Goal: Book appointment/travel/reservation

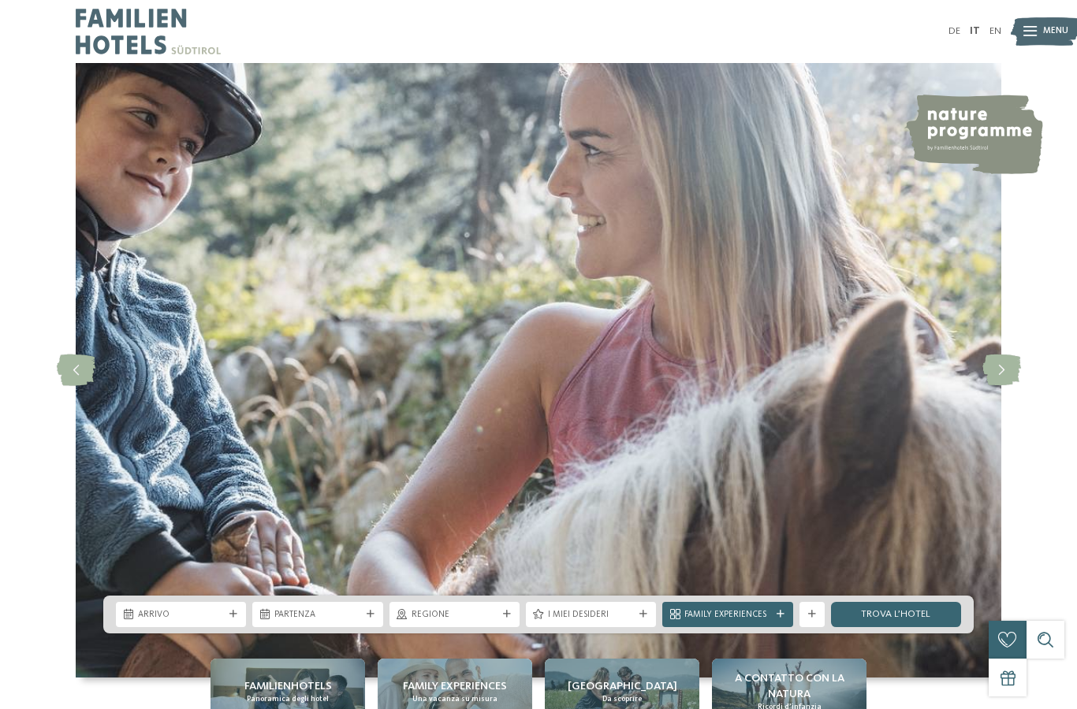
click at [238, 628] on div "Arrivo" at bounding box center [181, 614] width 130 height 25
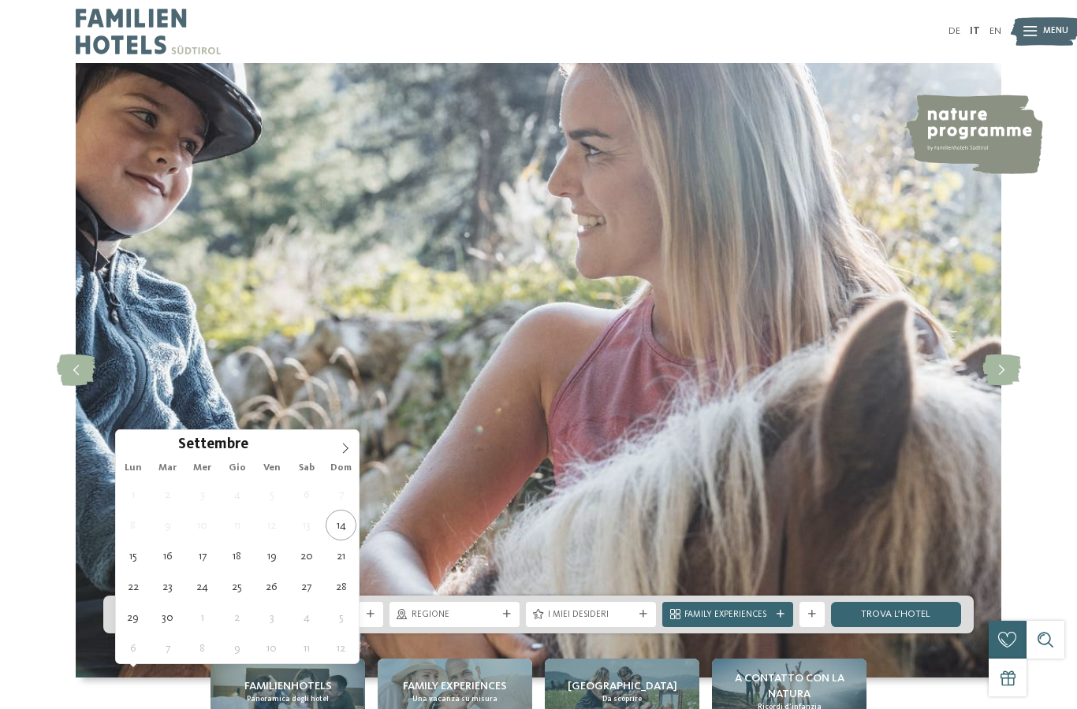
click at [348, 448] on icon at bounding box center [345, 448] width 11 height 11
click at [345, 447] on icon at bounding box center [346, 448] width 6 height 10
click at [353, 449] on span at bounding box center [345, 443] width 27 height 27
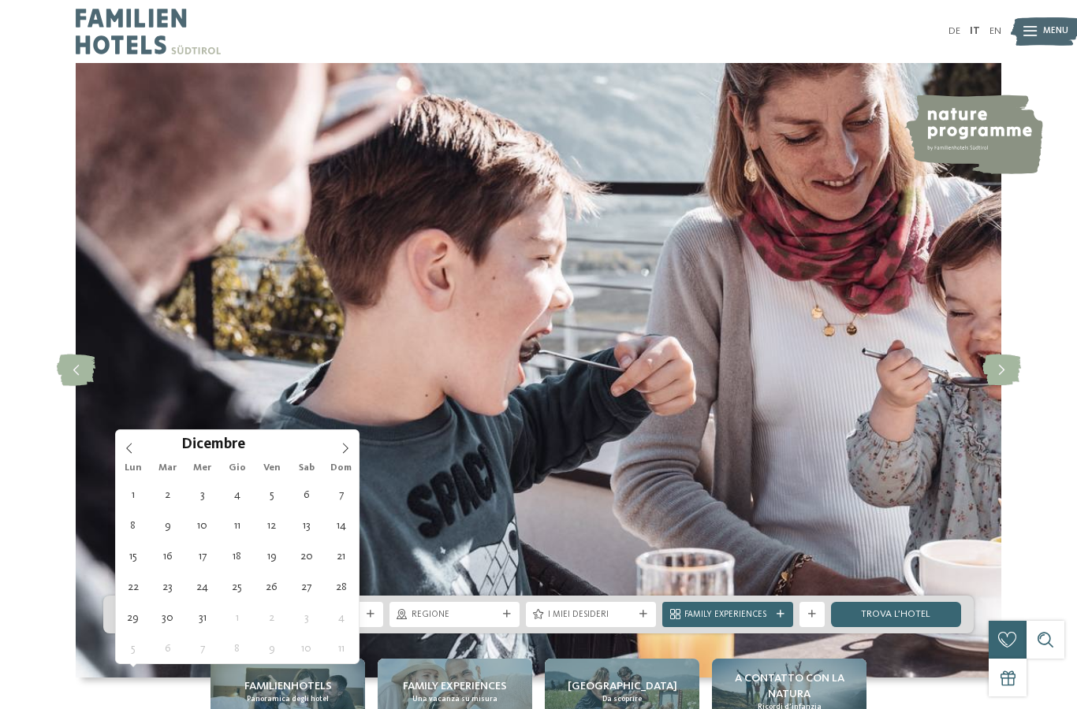
type div "27.12.2025"
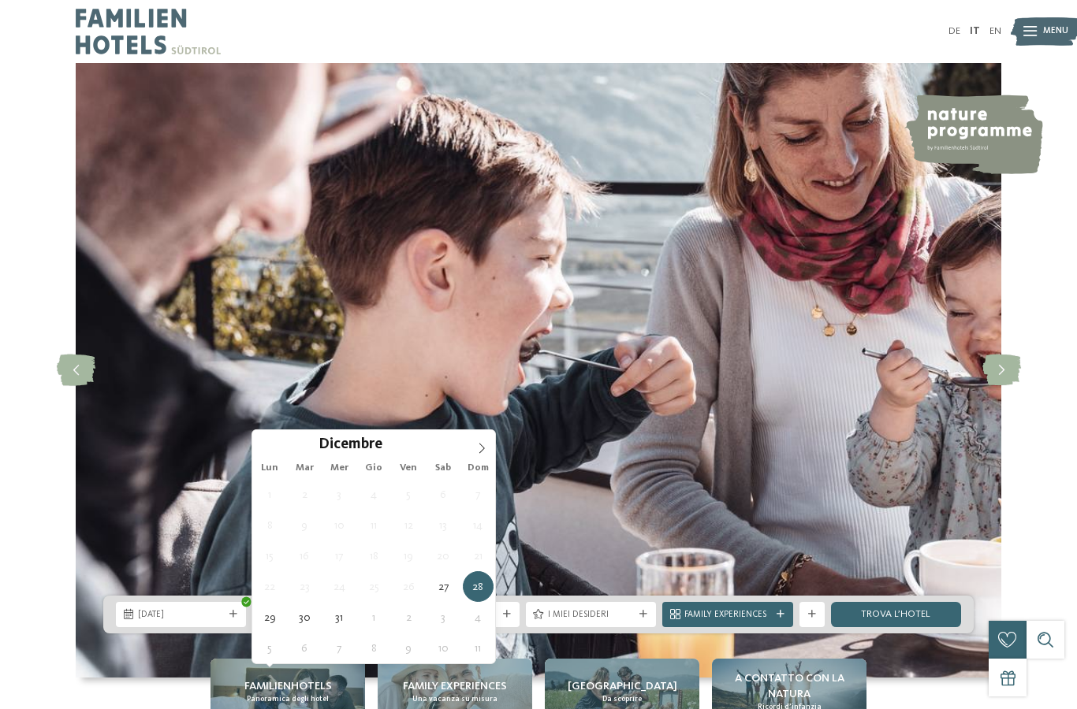
click at [482, 452] on icon at bounding box center [482, 448] width 6 height 10
type input "****"
type div "02.01.2026"
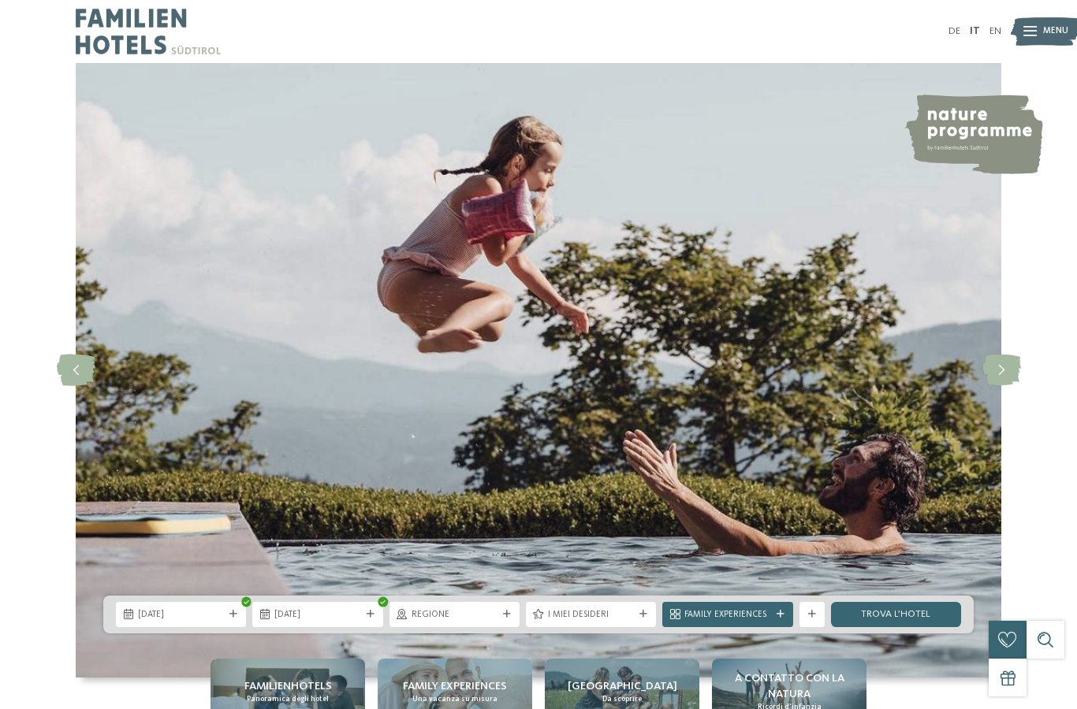
click at [501, 619] on div at bounding box center [507, 615] width 13 height 8
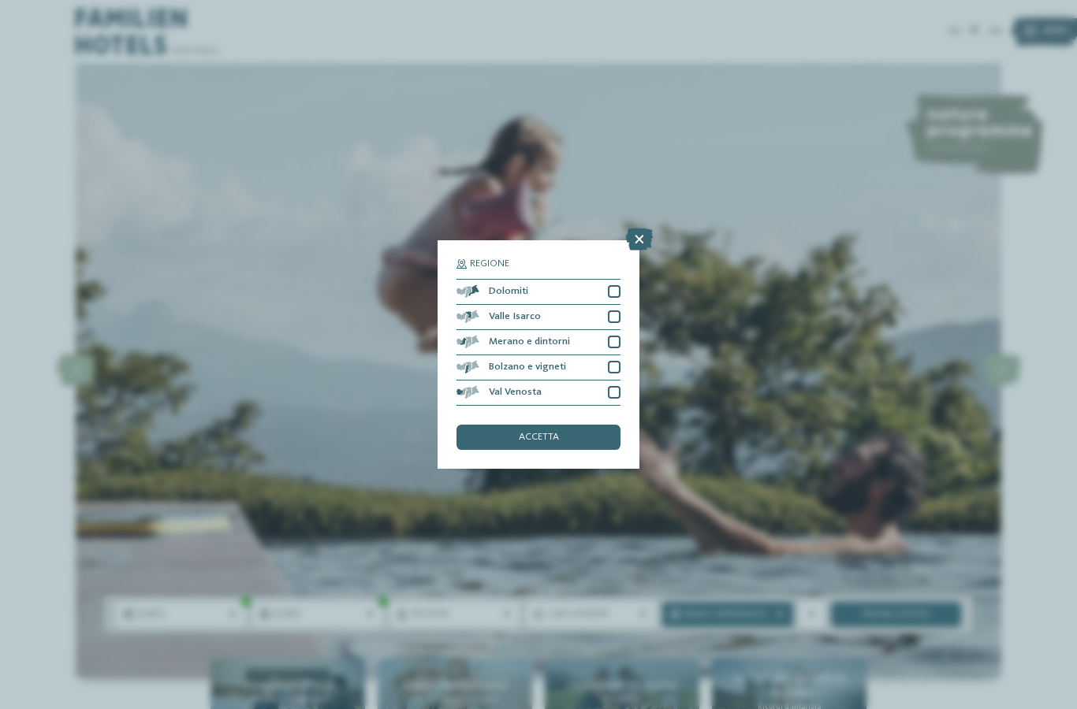
click at [619, 285] on div at bounding box center [614, 291] width 13 height 13
click at [618, 336] on div at bounding box center [614, 342] width 13 height 13
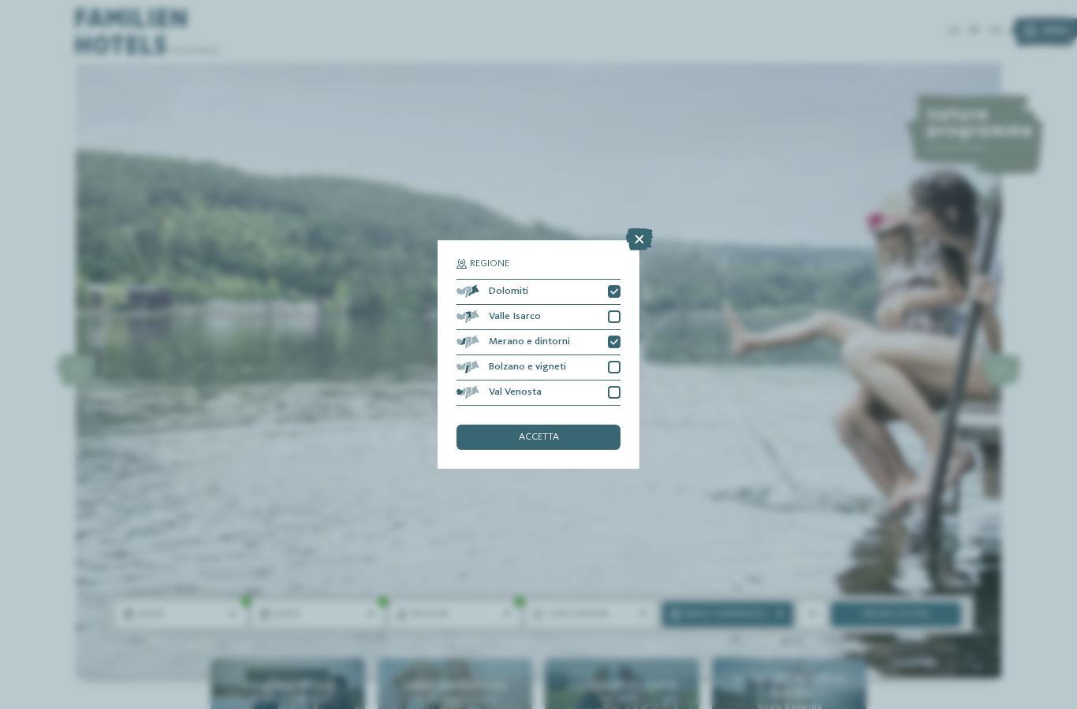
click at [617, 311] on div at bounding box center [614, 317] width 13 height 13
click at [616, 356] on div "Bolzano e vigneti" at bounding box center [538, 368] width 164 height 25
click at [617, 386] on div at bounding box center [614, 392] width 13 height 13
click at [575, 425] on div "accetta" at bounding box center [538, 437] width 164 height 25
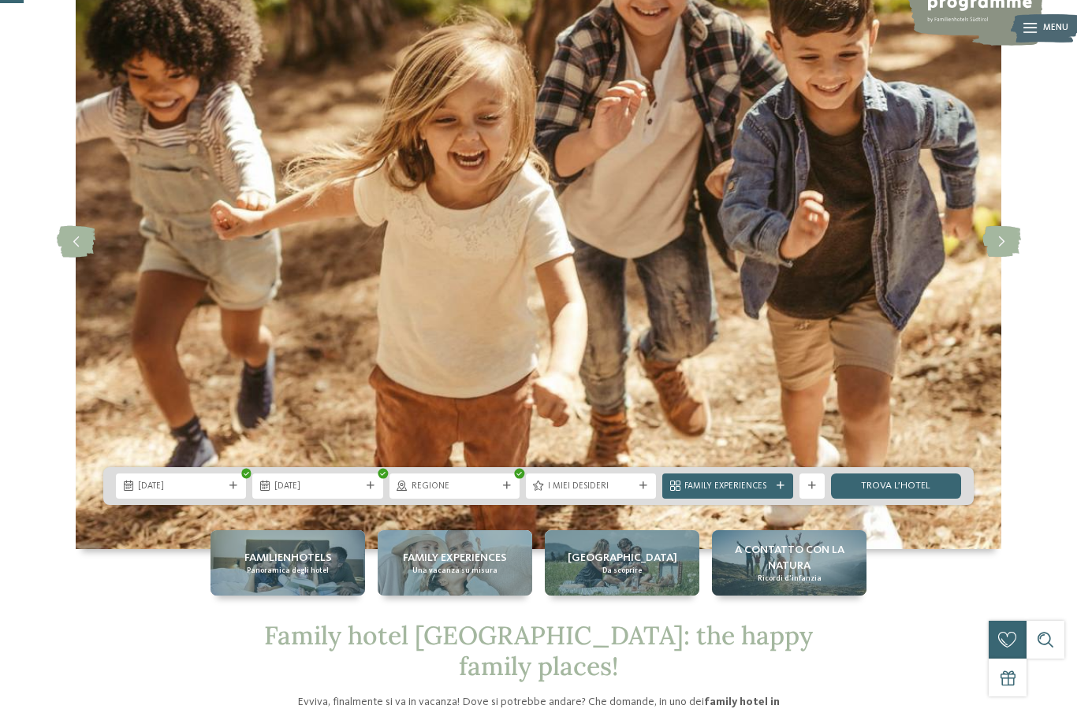
scroll to position [129, 0]
click at [760, 493] on span "Family Experiences" at bounding box center [727, 486] width 86 height 13
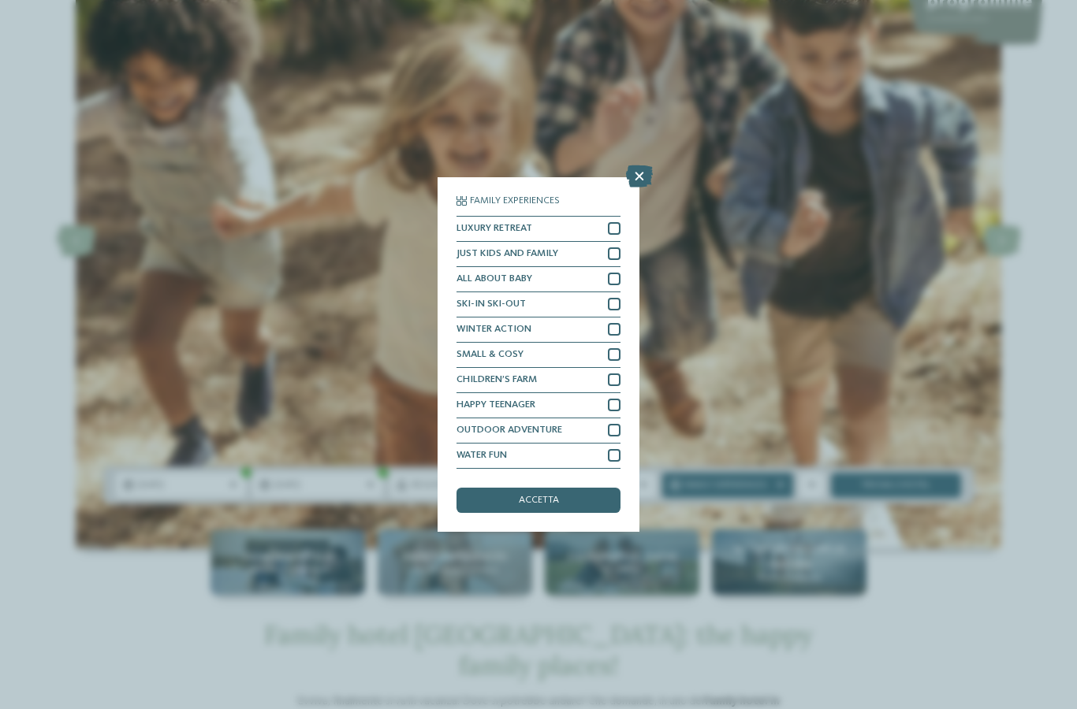
click at [574, 488] on div "accetta" at bounding box center [538, 500] width 164 height 25
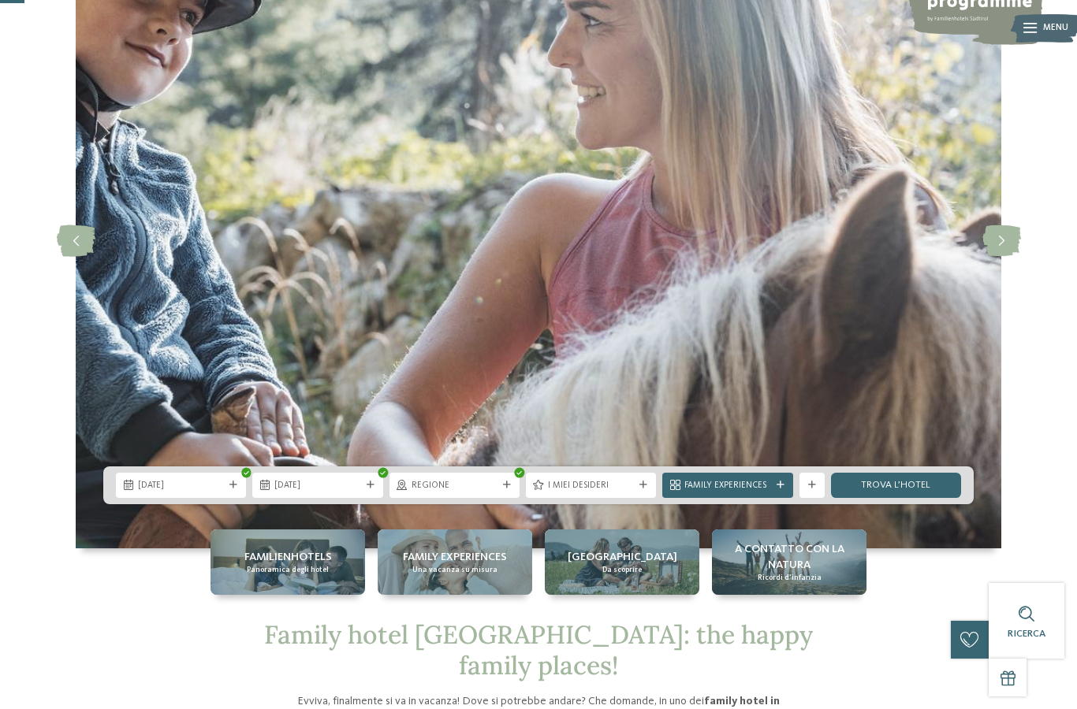
click at [918, 498] on link "trova l’hotel" at bounding box center [896, 485] width 130 height 25
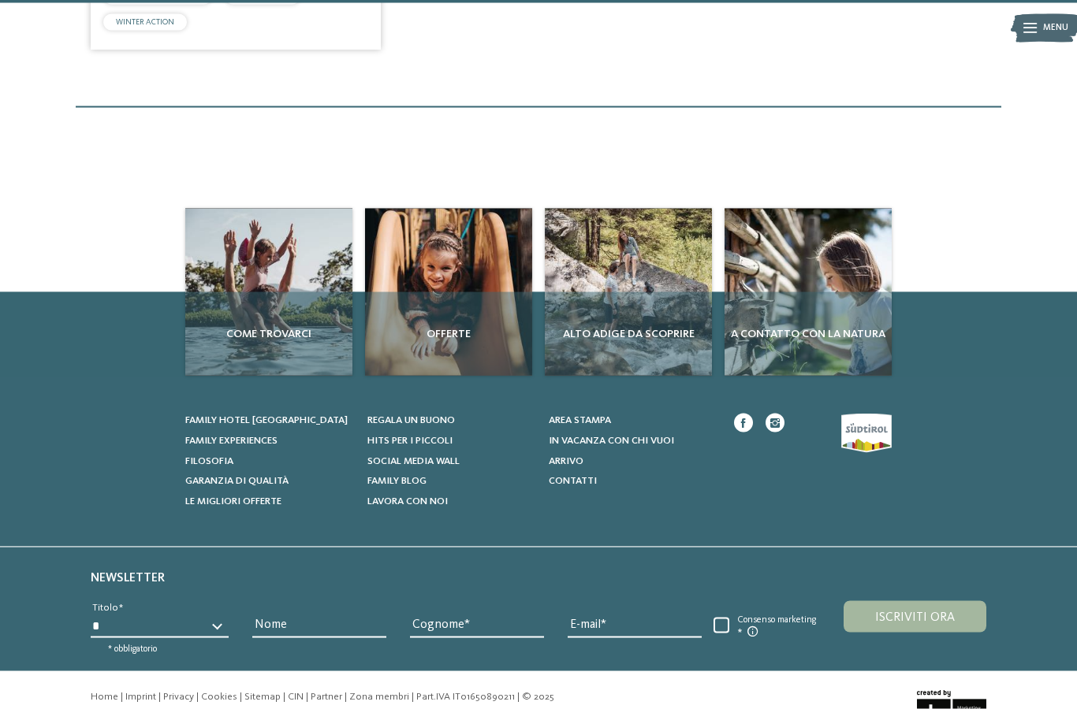
scroll to position [2799, 0]
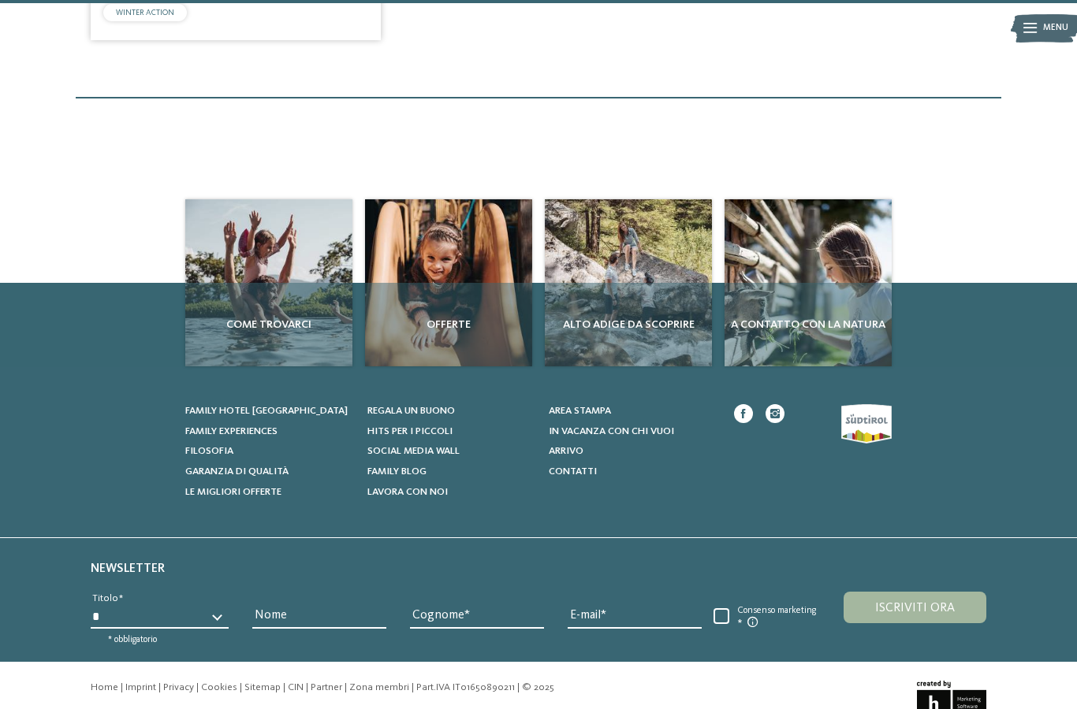
click at [448, 283] on div "Offerte" at bounding box center [448, 325] width 167 height 84
